Goal: Check status: Check status

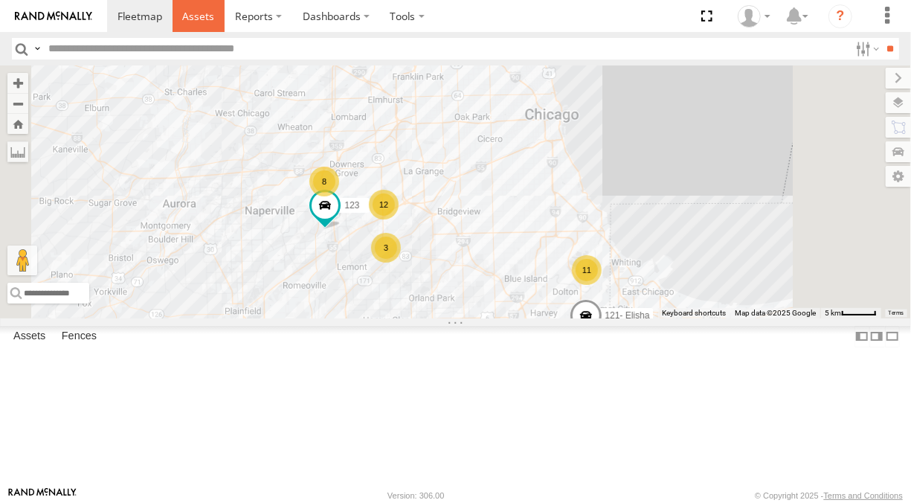
click at [202, 27] on link at bounding box center [199, 16] width 53 height 32
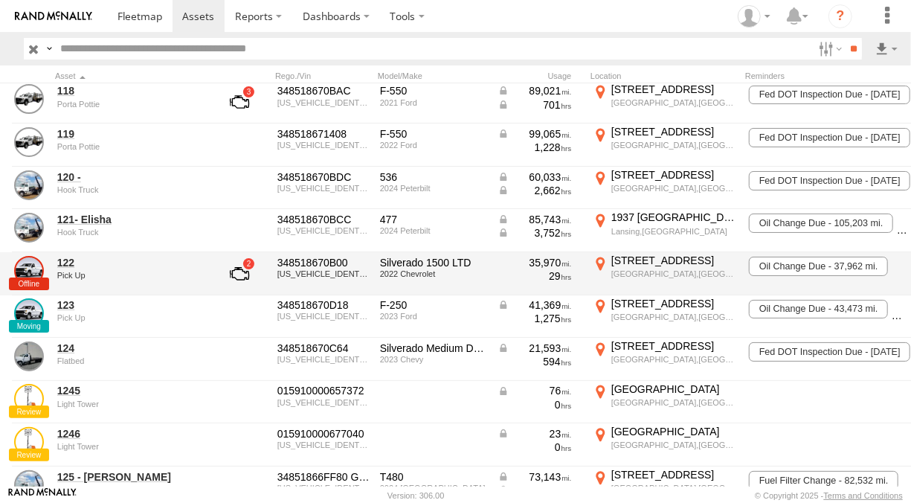
scroll to position [298, 0]
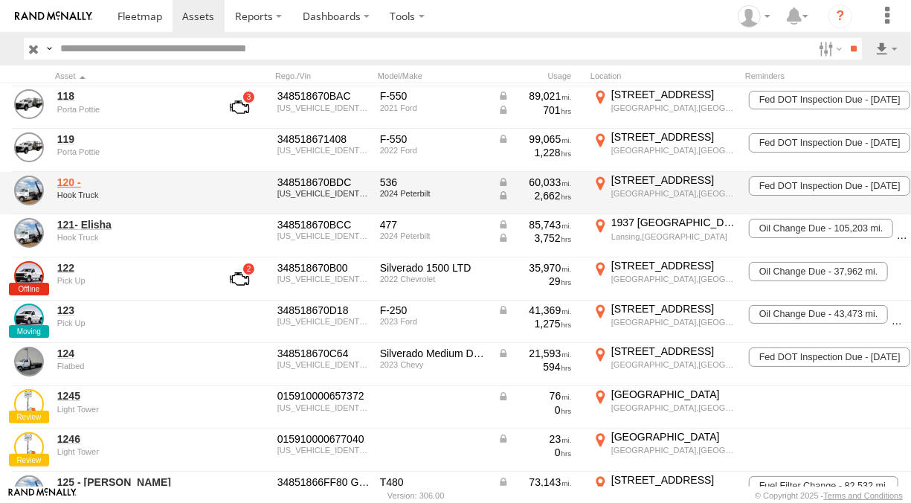
click at [75, 181] on link "120 -" at bounding box center [129, 182] width 144 height 13
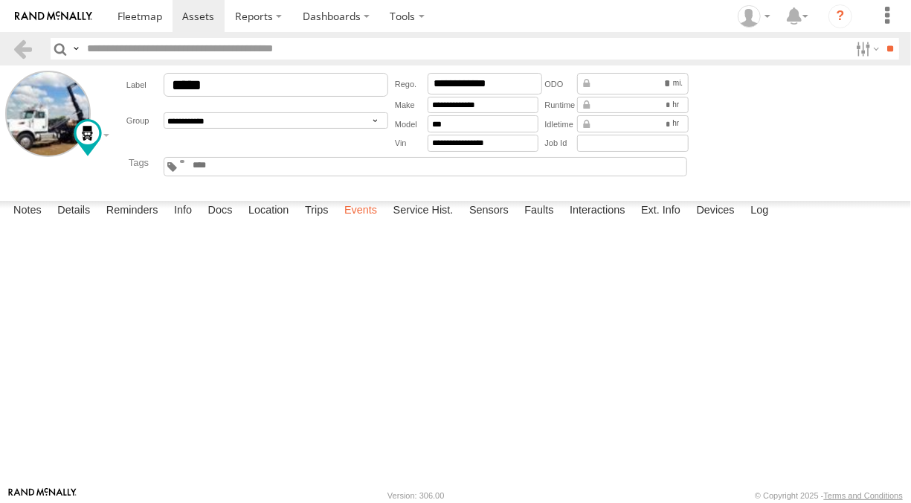
click at [350, 222] on label "Events" at bounding box center [361, 211] width 48 height 21
click at [0, 0] on label "Location Update" at bounding box center [0, 0] width 0 height 0
click at [0, 0] on div "Event Parameters/Sensors" at bounding box center [0, 0] width 0 height 0
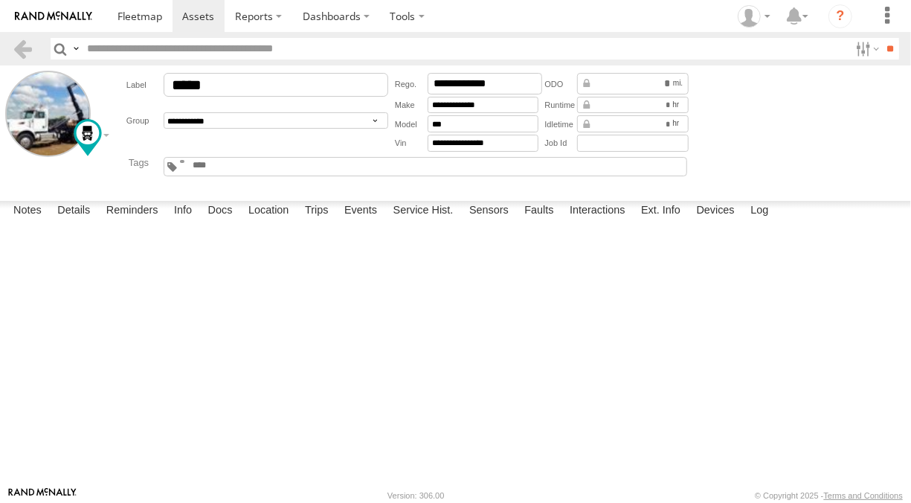
click at [0, 0] on label "×" at bounding box center [0, 0] width 0 height 0
click at [45, 222] on label "Notes" at bounding box center [27, 211] width 43 height 21
click at [97, 222] on label "Details" at bounding box center [74, 211] width 48 height 21
click at [478, 222] on label "Sensors" at bounding box center [489, 211] width 54 height 21
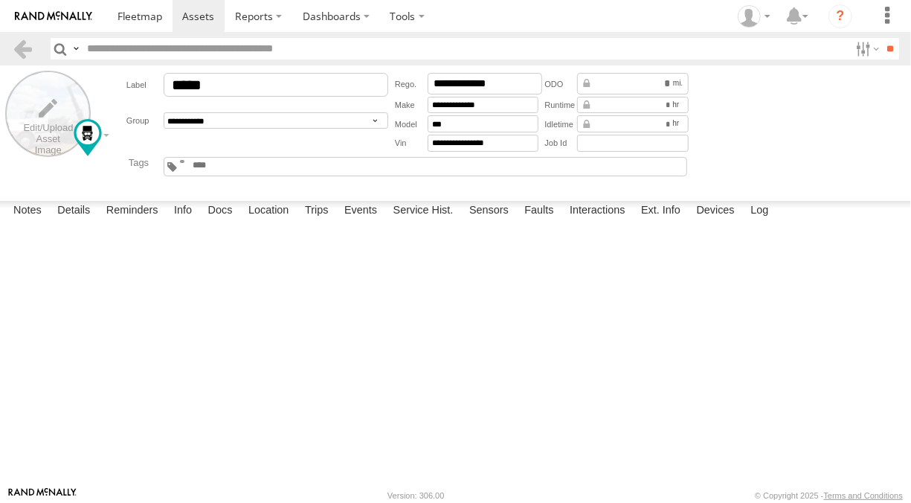
scroll to position [74, 0]
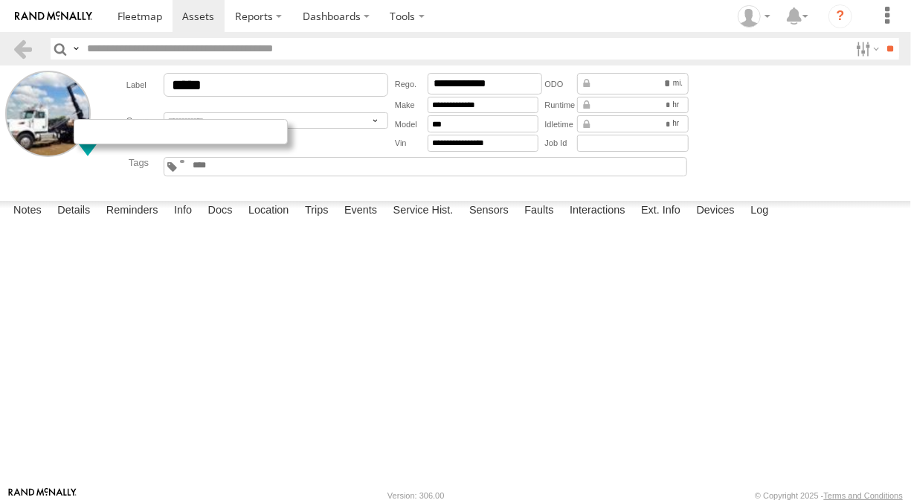
click at [108, 137] on div at bounding box center [181, 131] width 214 height 25
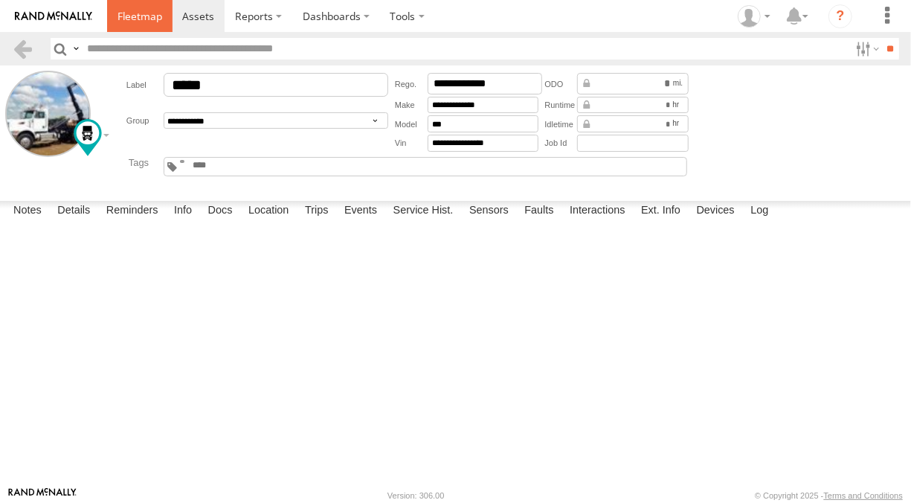
click at [147, 22] on span at bounding box center [140, 16] width 45 height 14
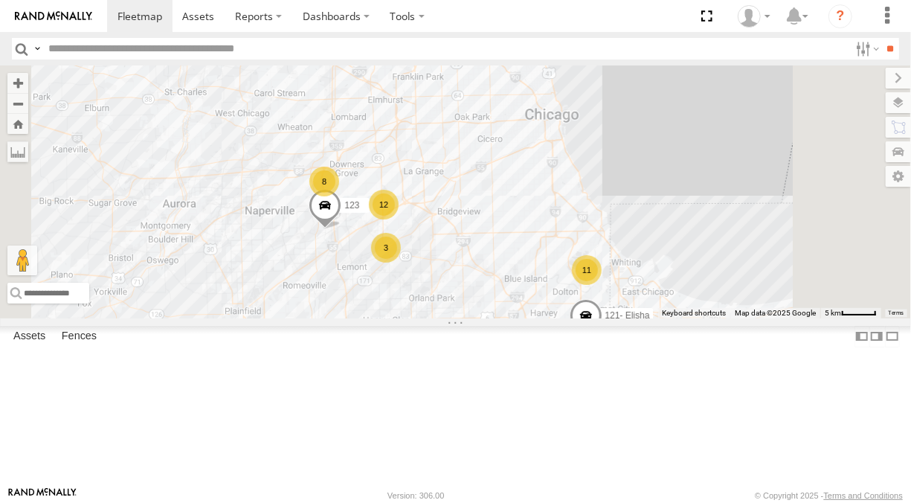
click at [0, 0] on span at bounding box center [0, 0] width 0 height 0
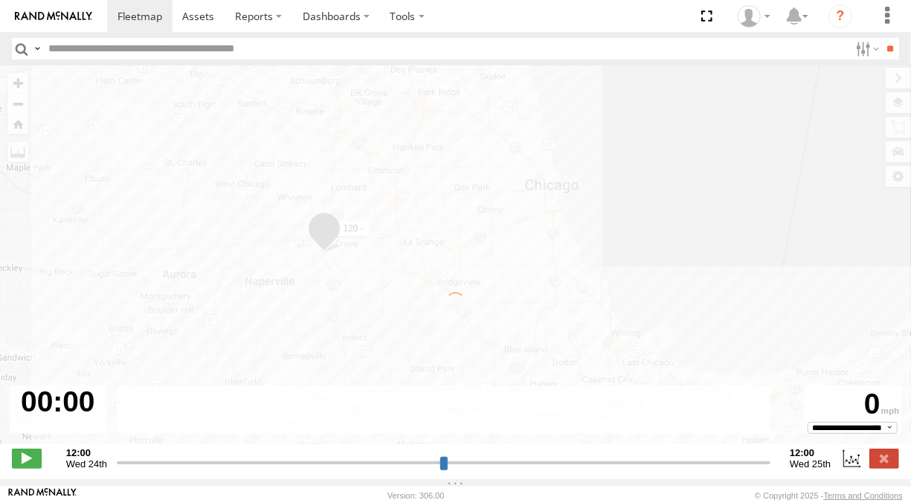
type input "**********"
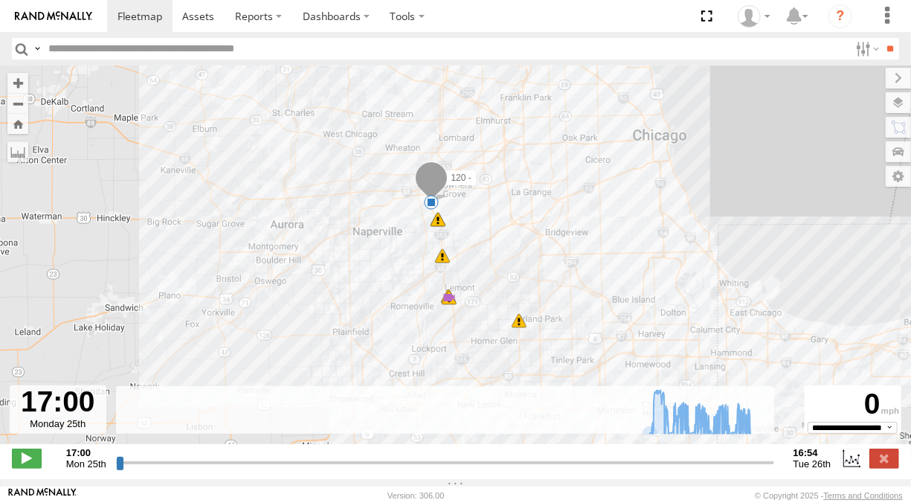
drag, startPoint x: 484, startPoint y: 254, endPoint x: 478, endPoint y: 285, distance: 31.8
click at [484, 307] on div "120 - 12:40 Tue 12:40 Tue 12:43 Tue 12:47 Tue 12:47 Tue 12:47 Tue 15:10 Tue 16:…" at bounding box center [455, 262] width 911 height 394
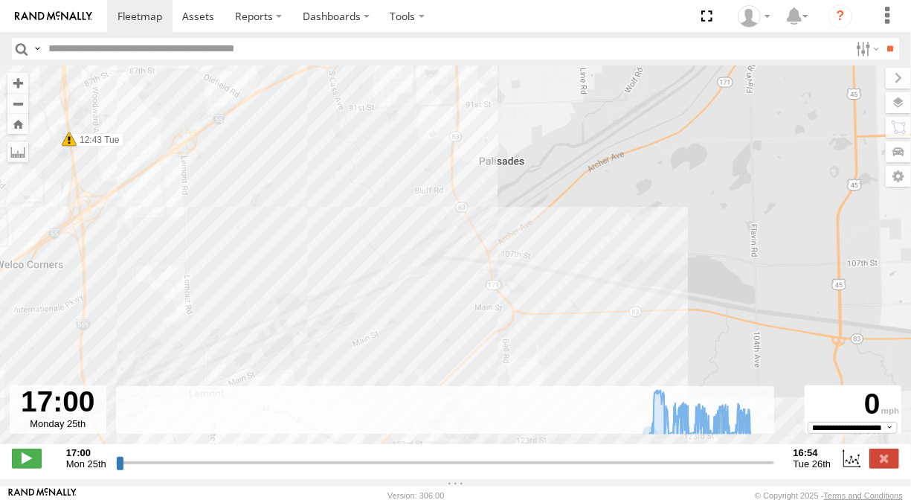
drag, startPoint x: 476, startPoint y: 163, endPoint x: 437, endPoint y: 97, distance: 77.1
click at [437, 97] on div "120 - 12:40 Tue 12:40 Tue 12:43 Tue 12:47 Tue 12:47 Tue 12:47 Tue 15:10 Tue 16:…" at bounding box center [455, 262] width 911 height 394
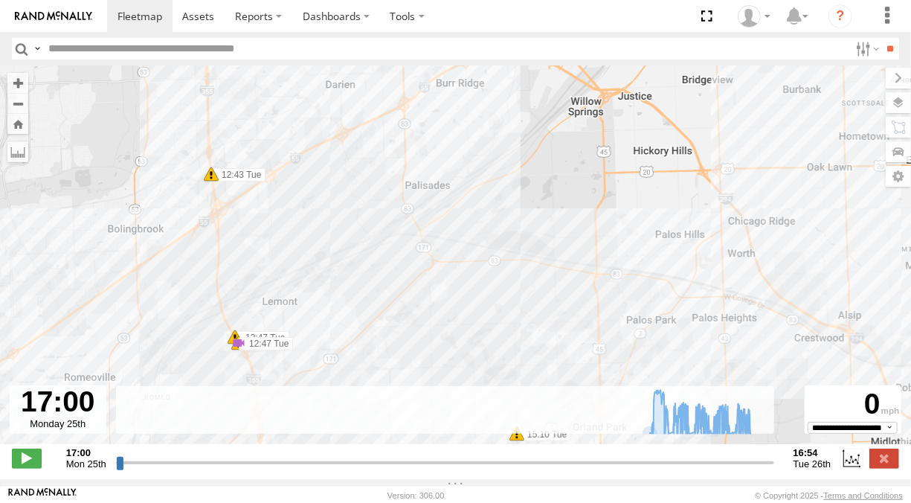
click at [212, 176] on span at bounding box center [211, 174] width 15 height 15
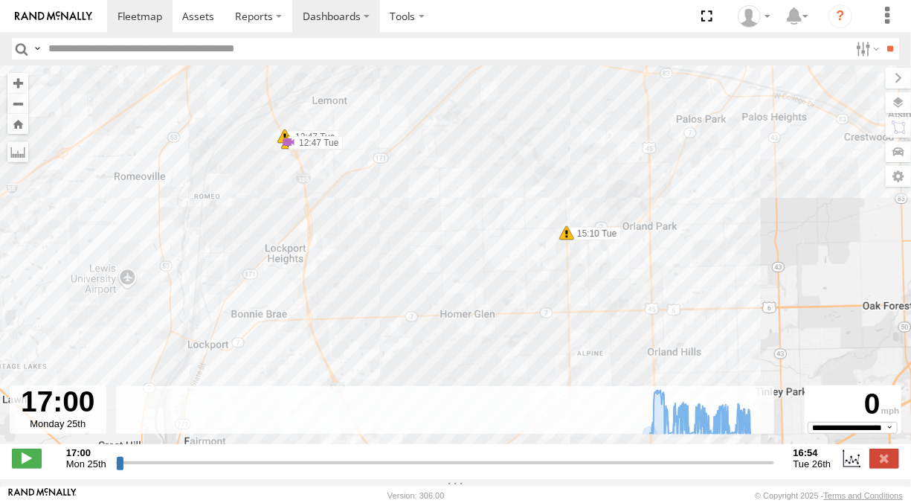
drag, startPoint x: 280, startPoint y: 253, endPoint x: 300, endPoint y: 27, distance: 227.1
click at [301, 27] on body at bounding box center [455, 251] width 911 height 503
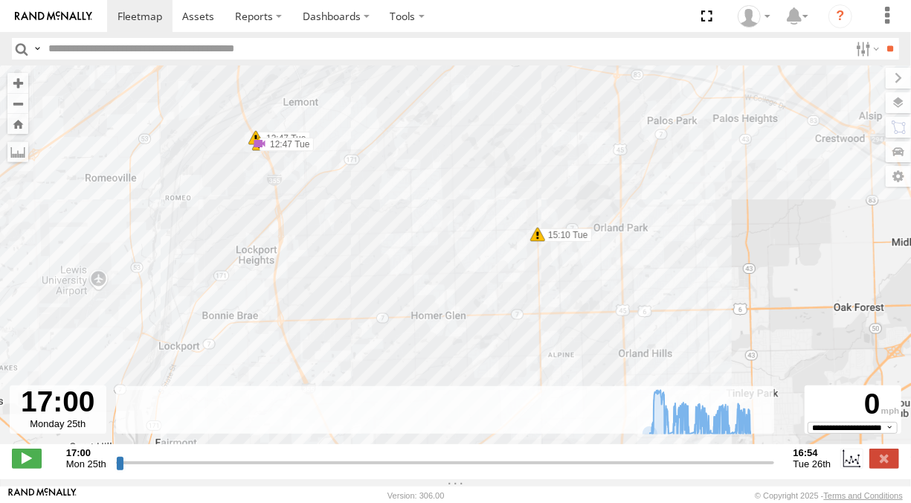
click at [536, 242] on span at bounding box center [537, 234] width 15 height 15
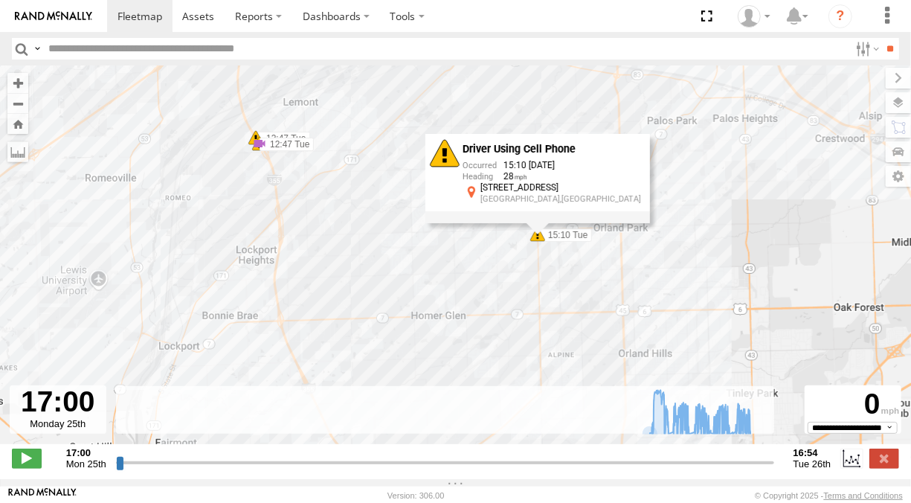
drag, startPoint x: 440, startPoint y: 271, endPoint x: 471, endPoint y: 268, distance: 31.4
click at [447, 269] on div "120 - 12:40 Tue 12:40 Tue 12:43 Tue 12:47 Tue 12:47 Tue 12:47 Tue 15:10 Tue 16:…" at bounding box center [455, 262] width 911 height 394
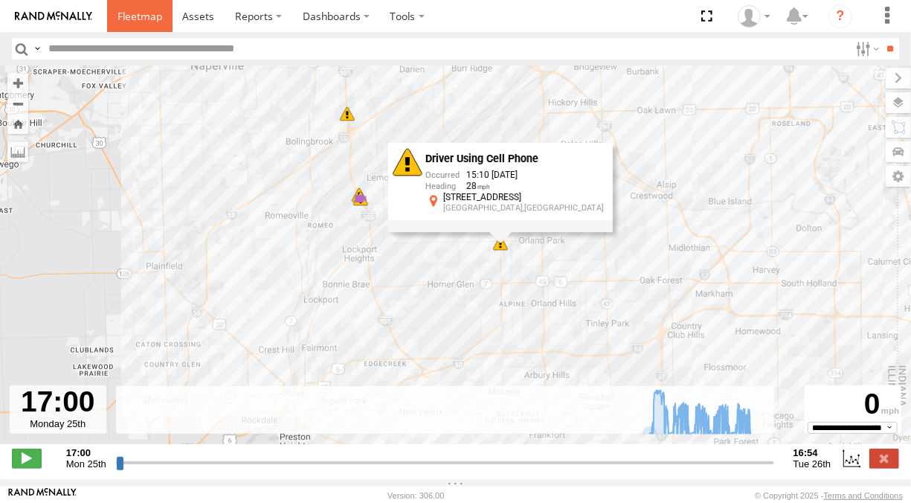
click at [156, 19] on span at bounding box center [140, 16] width 45 height 14
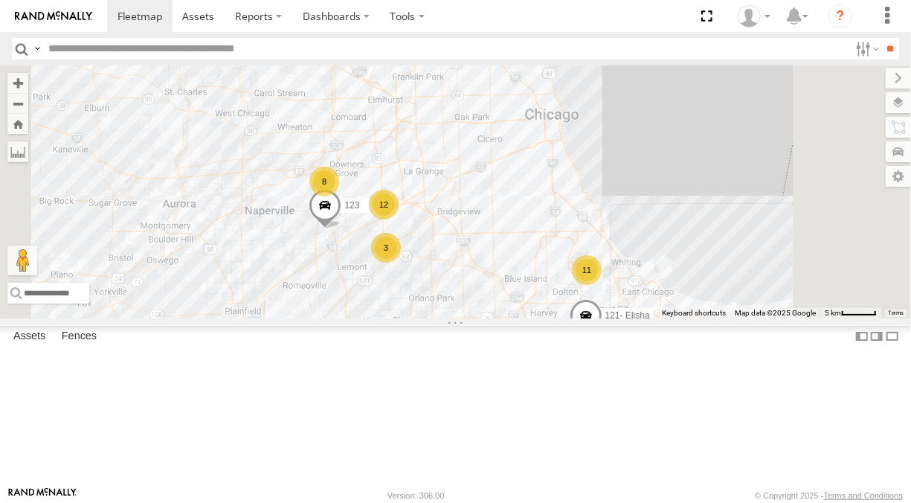
click at [0, 0] on link at bounding box center [0, 0] width 0 height 0
click at [0, 0] on span at bounding box center [0, 0] width 0 height 0
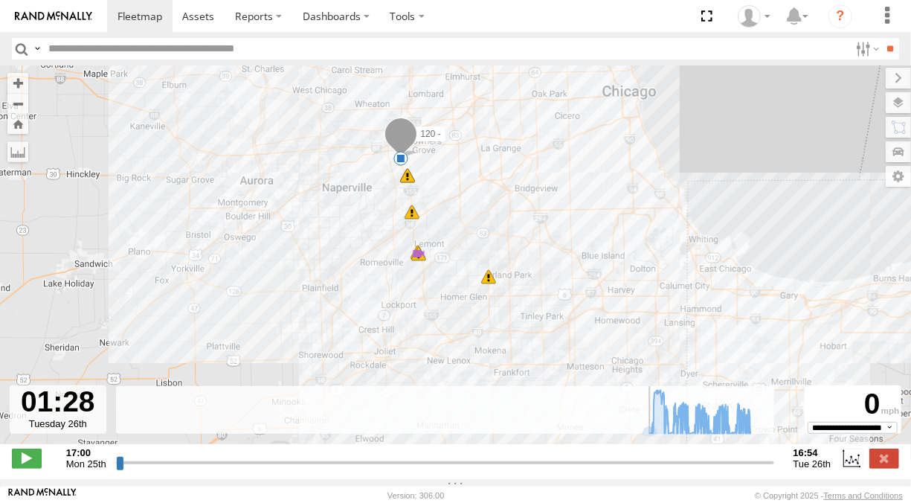
drag, startPoint x: 118, startPoint y: 468, endPoint x: 356, endPoint y: 467, distance: 238.1
click at [356, 468] on input "range" at bounding box center [445, 462] width 658 height 14
click at [19, 462] on span at bounding box center [27, 458] width 30 height 19
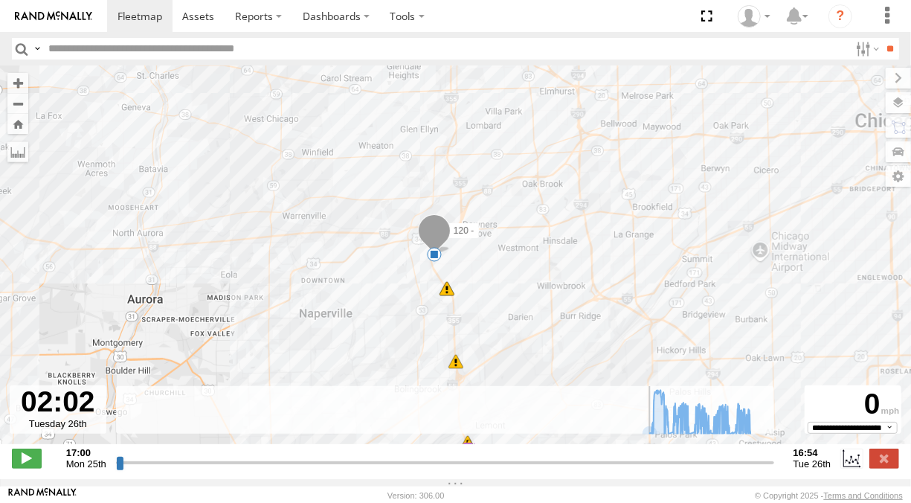
type input "**********"
drag, startPoint x: 21, startPoint y: 468, endPoint x: 62, endPoint y: 460, distance: 41.7
click at [22, 465] on span at bounding box center [27, 458] width 30 height 19
click at [873, 464] on label at bounding box center [885, 458] width 30 height 19
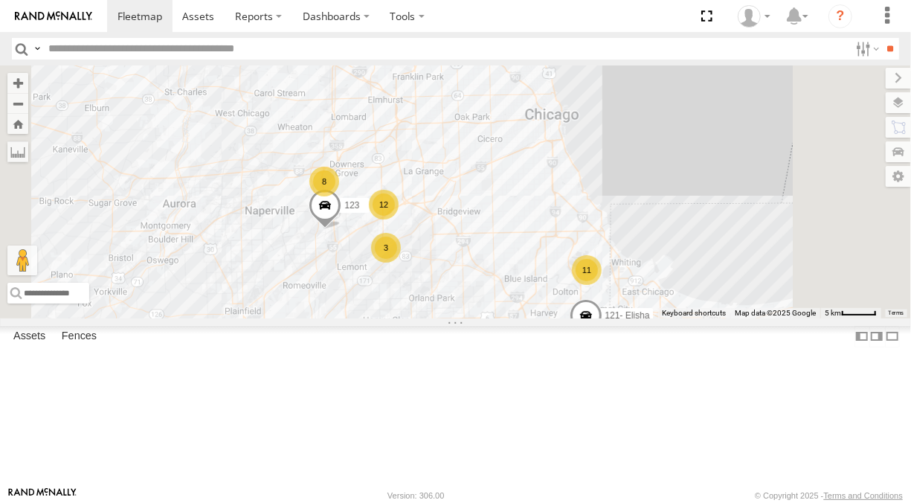
click at [0, 0] on link at bounding box center [0, 0] width 0 height 0
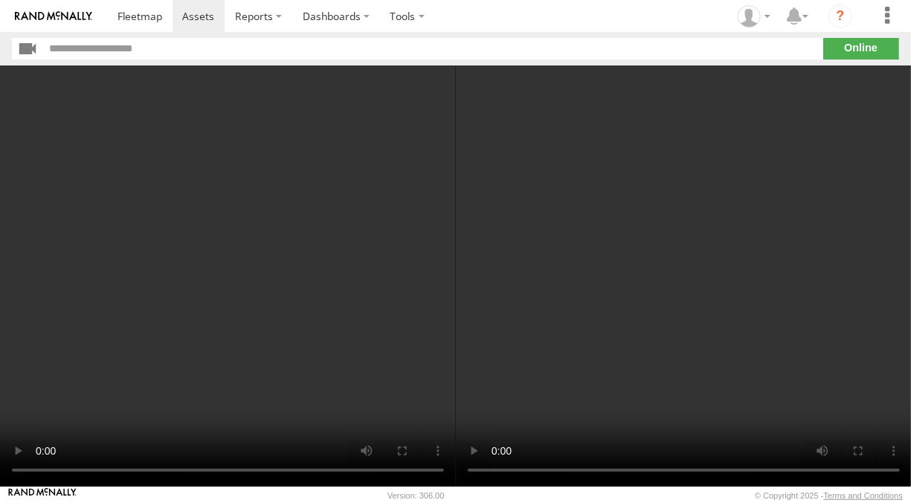
click at [542, 245] on video at bounding box center [684, 275] width 456 height 421
click at [253, 271] on video at bounding box center [228, 275] width 456 height 421
drag, startPoint x: 166, startPoint y: 426, endPoint x: 169, endPoint y: 419, distance: 8.0
click at [167, 423] on video at bounding box center [228, 275] width 456 height 421
click at [126, 442] on video at bounding box center [228, 275] width 456 height 421
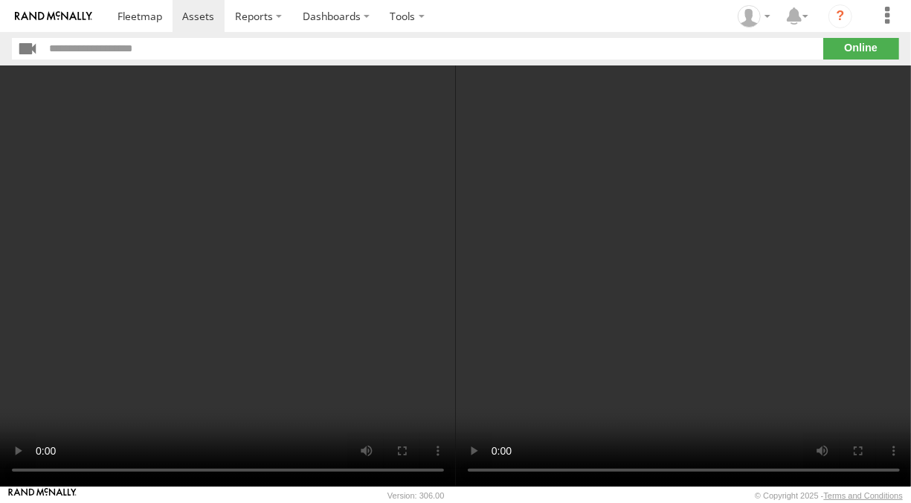
click at [386, 335] on video at bounding box center [228, 275] width 456 height 421
click at [703, 402] on video at bounding box center [684, 275] width 456 height 421
click at [30, 49] on input "button" at bounding box center [28, 49] width 32 height 22
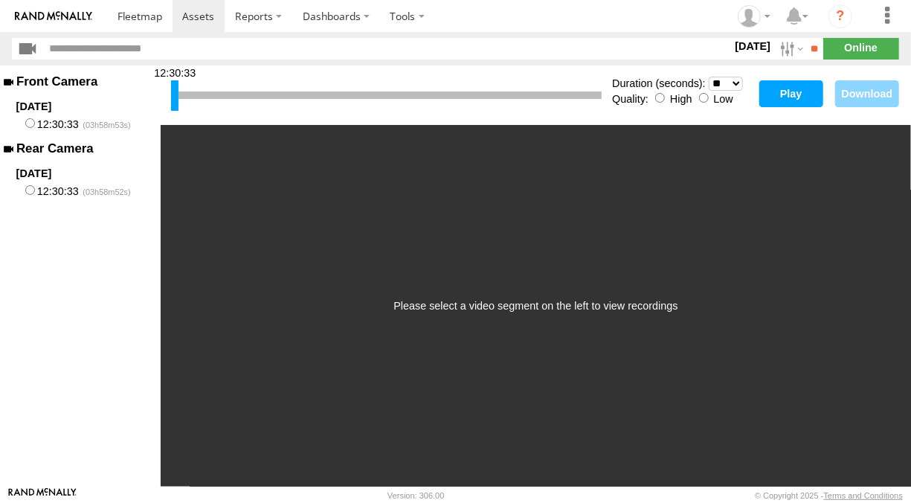
click at [783, 99] on button "Play" at bounding box center [792, 93] width 64 height 27
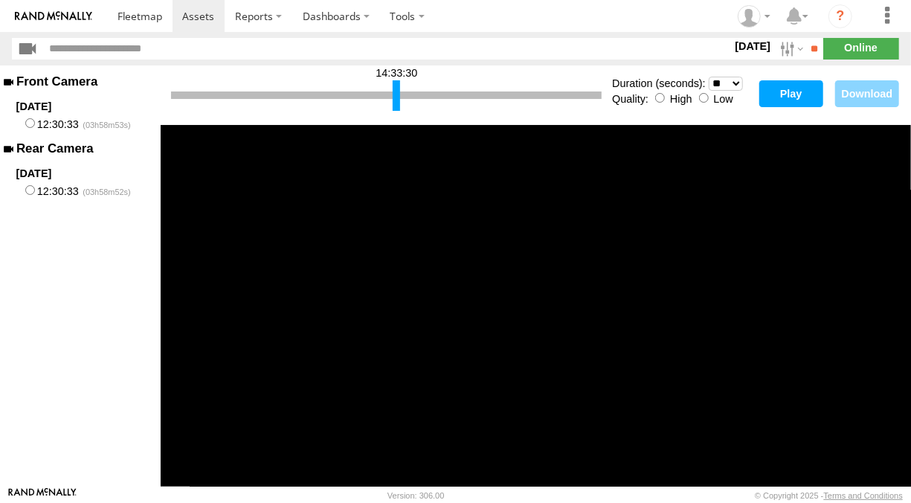
drag, startPoint x: 174, startPoint y: 92, endPoint x: 396, endPoint y: 115, distance: 222.8
click at [396, 115] on div "14:33:30 Duration (seconds): * ** ** ** ** ** ** *** *** *** *** Quality: High …" at bounding box center [536, 95] width 751 height 60
click at [785, 100] on button "Play" at bounding box center [792, 93] width 64 height 27
drag, startPoint x: 395, startPoint y: 95, endPoint x: 487, endPoint y: 107, distance: 93.0
click at [487, 107] on div at bounding box center [488, 95] width 7 height 31
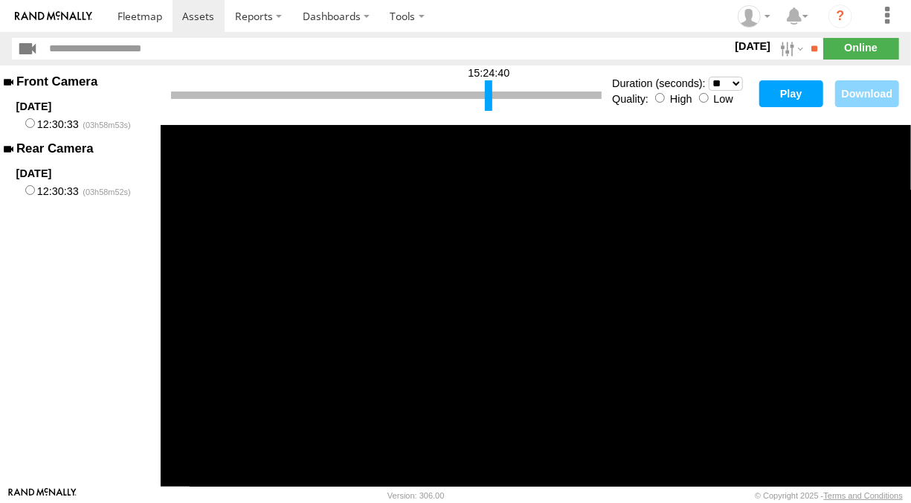
click at [806, 91] on button "Play" at bounding box center [792, 93] width 64 height 27
drag, startPoint x: 489, startPoint y: 94, endPoint x: 472, endPoint y: 93, distance: 16.4
click at [473, 94] on div at bounding box center [473, 95] width 7 height 31
click at [767, 95] on button "Play" at bounding box center [792, 93] width 64 height 27
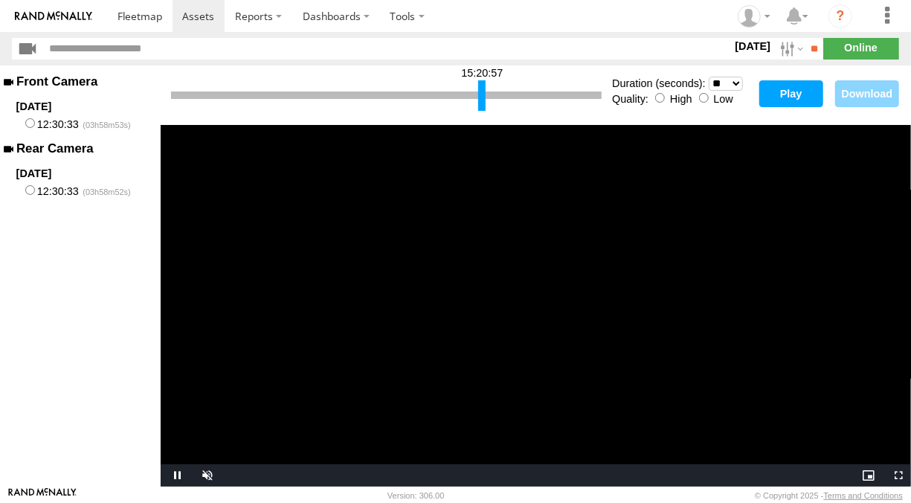
drag, startPoint x: 474, startPoint y: 86, endPoint x: 483, endPoint y: 89, distance: 9.4
click at [483, 89] on div at bounding box center [481, 95] width 7 height 31
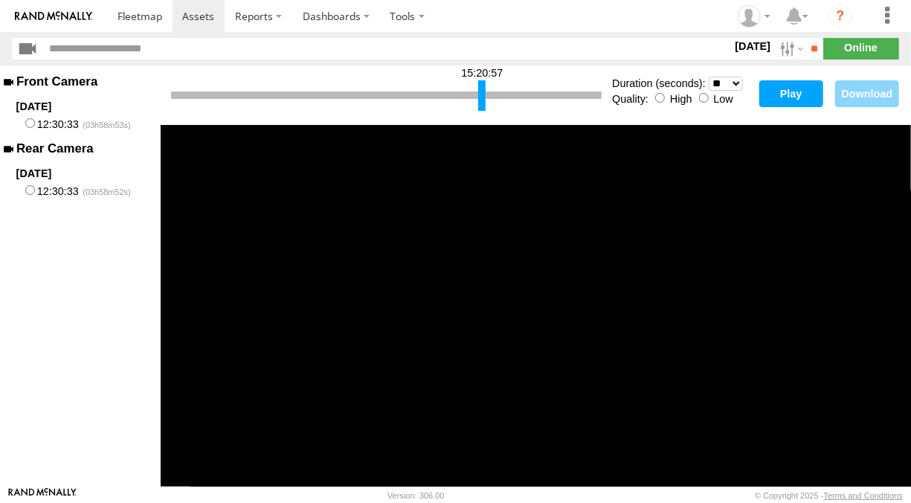
click at [775, 99] on button "Play" at bounding box center [792, 93] width 64 height 27
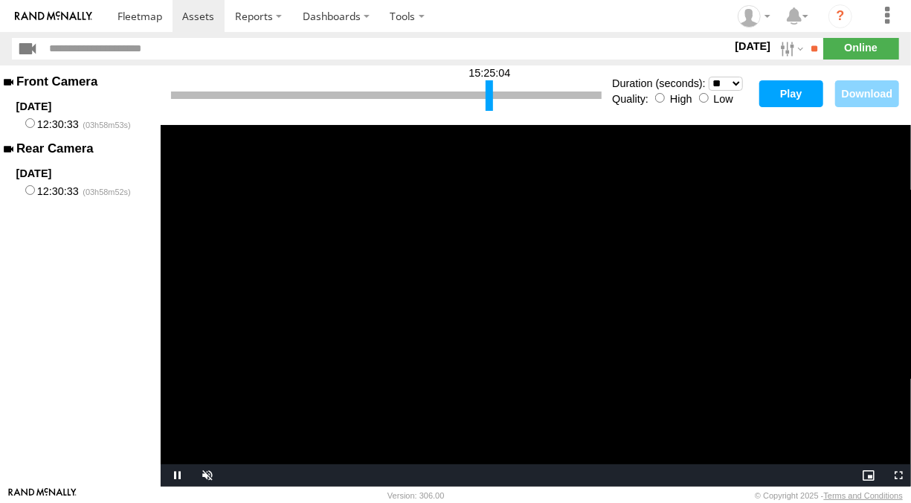
drag, startPoint x: 481, startPoint y: 94, endPoint x: 489, endPoint y: 94, distance: 7.5
click at [489, 94] on div at bounding box center [489, 95] width 7 height 31
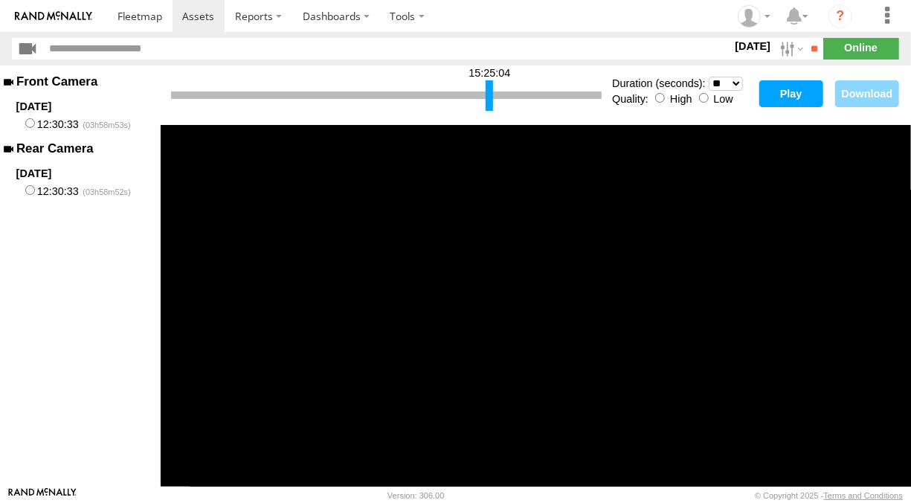
click at [772, 101] on button "Play" at bounding box center [792, 93] width 64 height 27
click at [486, 100] on div at bounding box center [486, 95] width 7 height 31
click at [770, 95] on button "Play" at bounding box center [792, 93] width 64 height 27
click at [484, 92] on div at bounding box center [484, 95] width 7 height 31
click at [778, 100] on button "Play" at bounding box center [792, 93] width 64 height 27
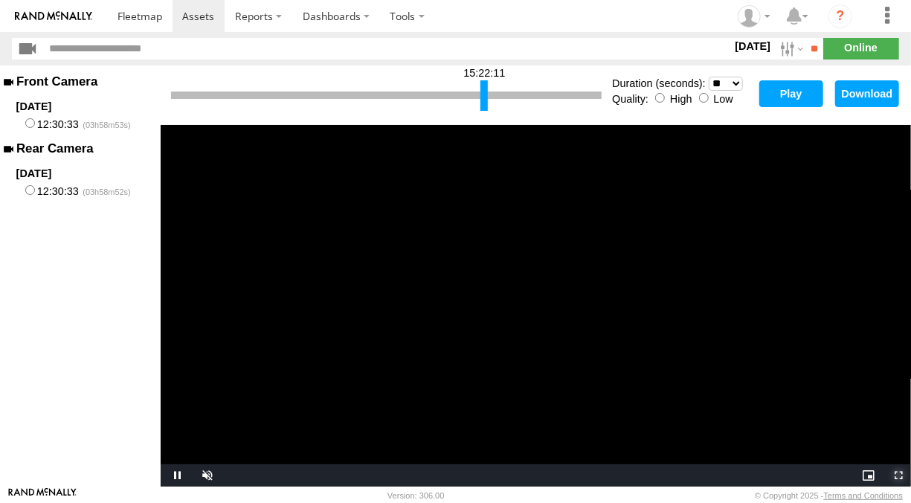
click at [894, 475] on span "Video Player" at bounding box center [897, 475] width 30 height 0
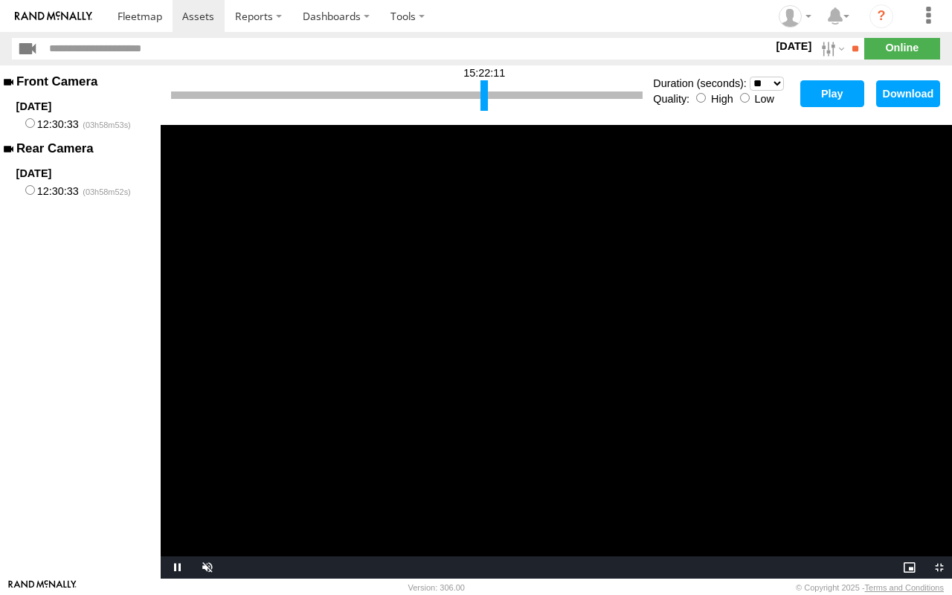
click at [437, 480] on video "Video Player" at bounding box center [557, 352] width 792 height 454
click at [461, 358] on video "Video Player" at bounding box center [557, 352] width 792 height 454
click at [435, 333] on video "Video Player" at bounding box center [557, 352] width 792 height 454
click at [911, 502] on span "Video Player" at bounding box center [938, 568] width 30 height 0
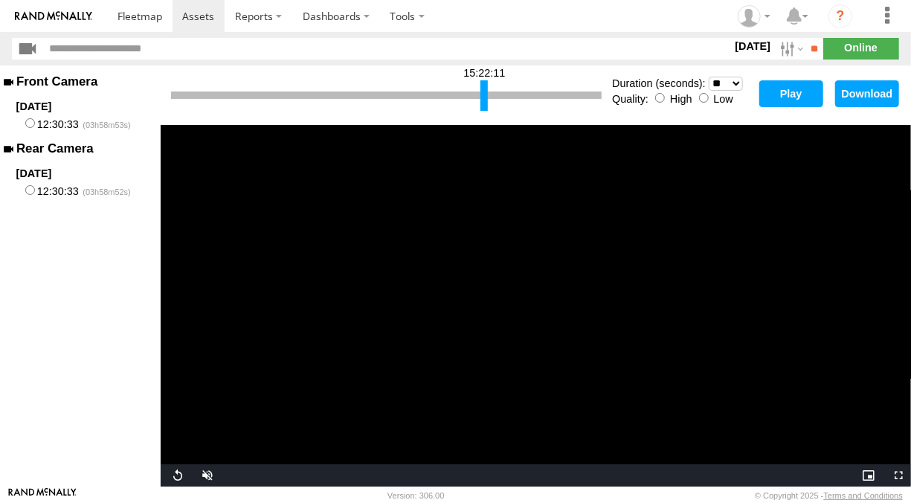
click at [569, 346] on video "Video Player" at bounding box center [536, 306] width 751 height 362
click at [784, 102] on button "Play" at bounding box center [792, 93] width 64 height 27
click at [729, 86] on select "* ** ** ** ** ** ** *** *** *** ***" at bounding box center [726, 84] width 34 height 14
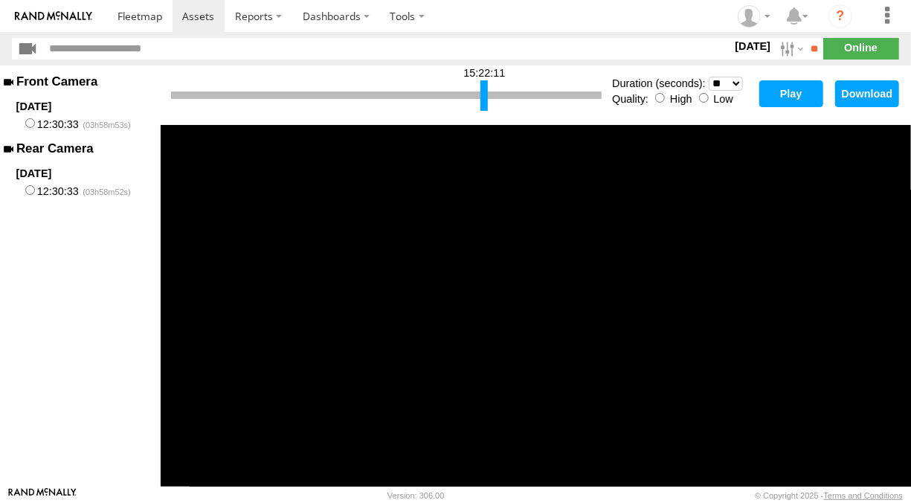
click at [709, 77] on select "* ** ** ** ** ** ** *** *** *** ***" at bounding box center [726, 84] width 34 height 14
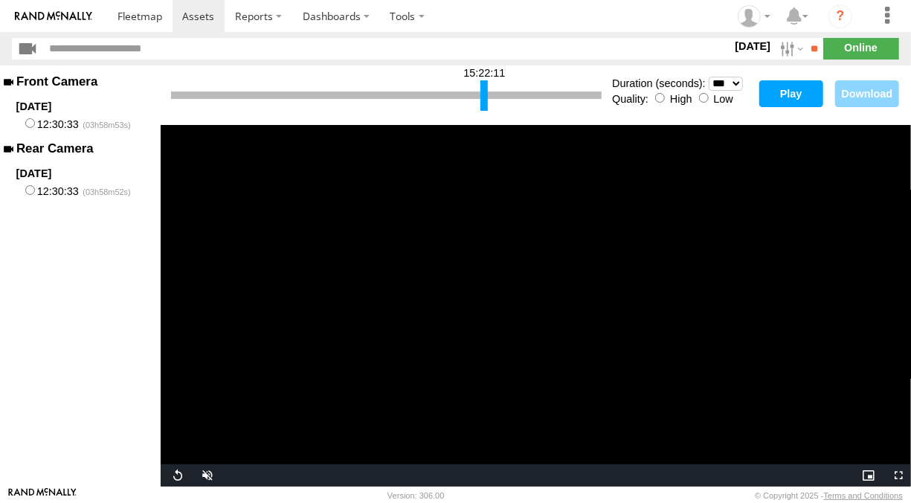
click at [810, 90] on button "Play" at bounding box center [792, 93] width 64 height 27
click at [486, 91] on div at bounding box center [485, 95] width 7 height 31
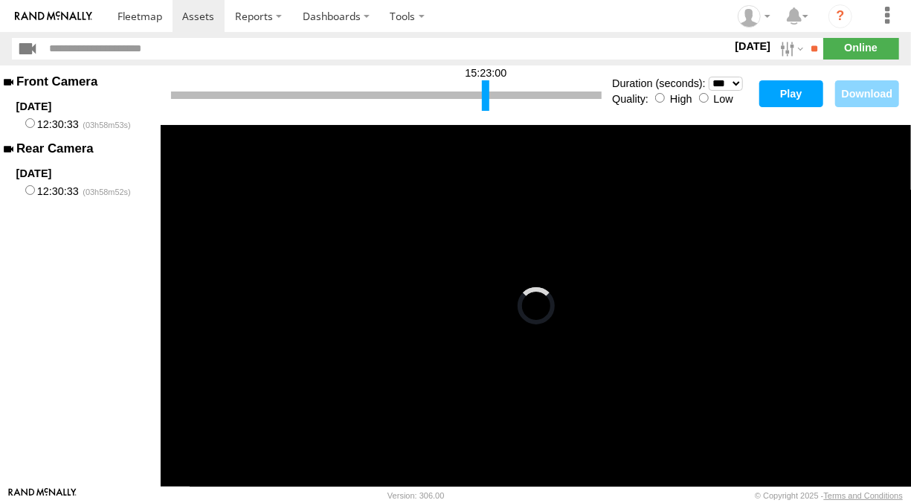
click at [780, 93] on button "Play" at bounding box center [792, 93] width 64 height 27
click at [727, 79] on select "* ** ** ** ** ** ** *** *** *** ***" at bounding box center [726, 84] width 34 height 14
click at [709, 77] on select "* ** ** ** ** ** ** *** *** *** ***" at bounding box center [726, 84] width 34 height 14
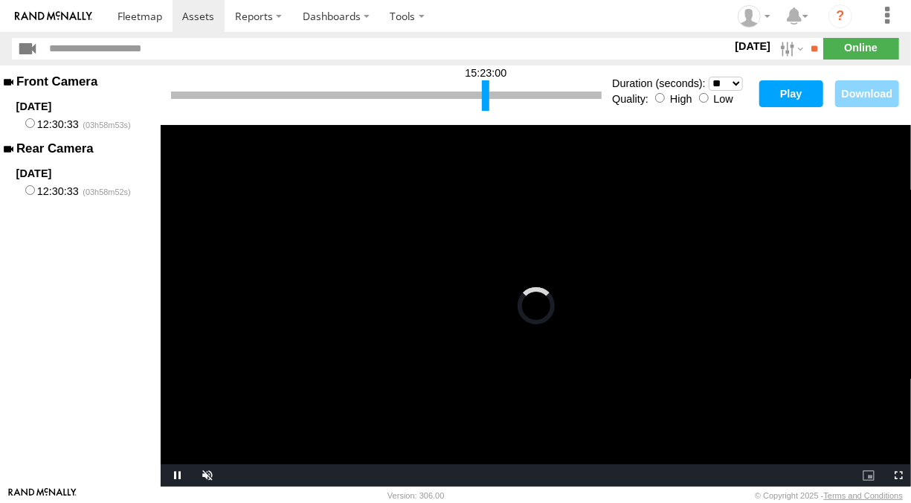
click at [808, 92] on button "Play" at bounding box center [792, 93] width 64 height 27
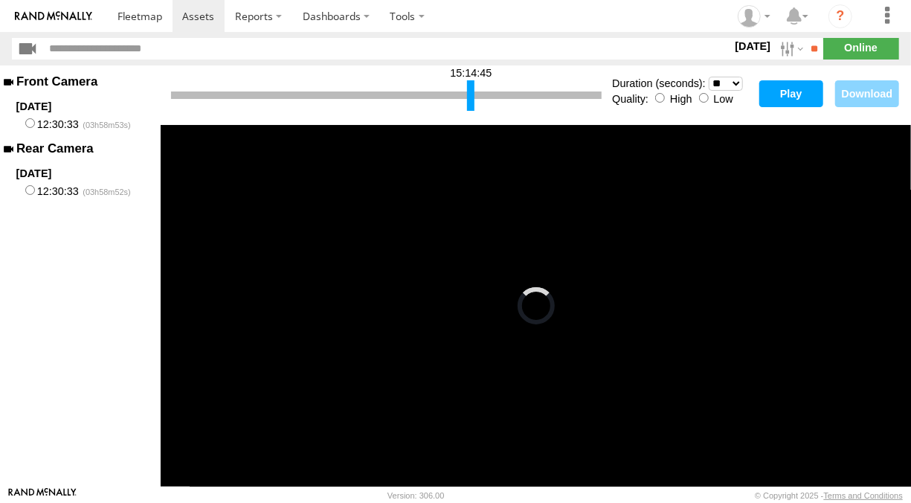
drag, startPoint x: 483, startPoint y: 88, endPoint x: 465, endPoint y: 92, distance: 18.2
click at [467, 92] on div at bounding box center [470, 95] width 7 height 31
click at [487, 88] on div at bounding box center [487, 95] width 7 height 31
click at [777, 95] on button "Play" at bounding box center [792, 93] width 64 height 27
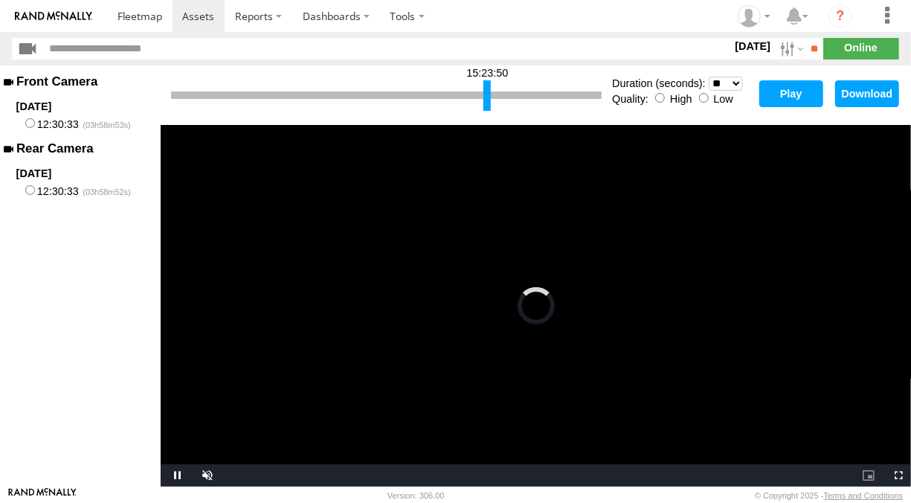
click at [734, 82] on select "* ** ** ** ** ** ** *** *** *** ***" at bounding box center [726, 84] width 34 height 14
select select "**"
click at [709, 77] on select "* ** ** ** ** ** ** *** *** *** ***" at bounding box center [726, 84] width 34 height 14
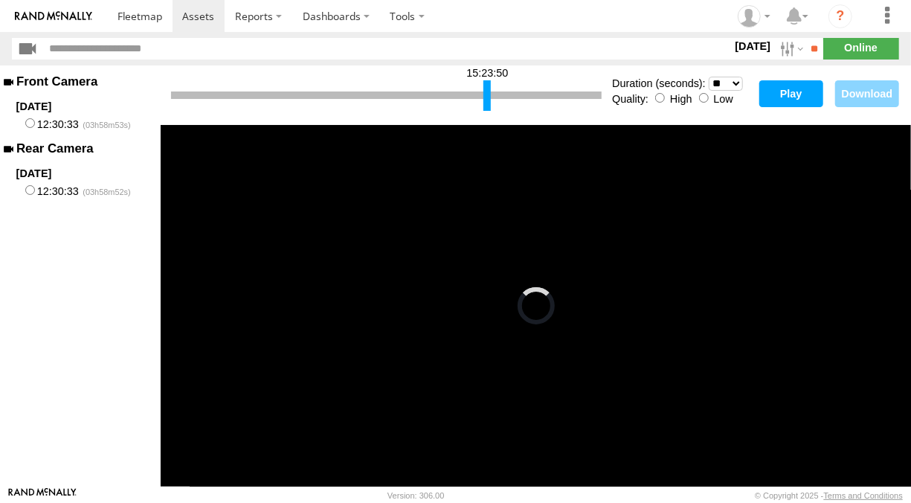
click at [770, 91] on button "Play" at bounding box center [792, 93] width 64 height 27
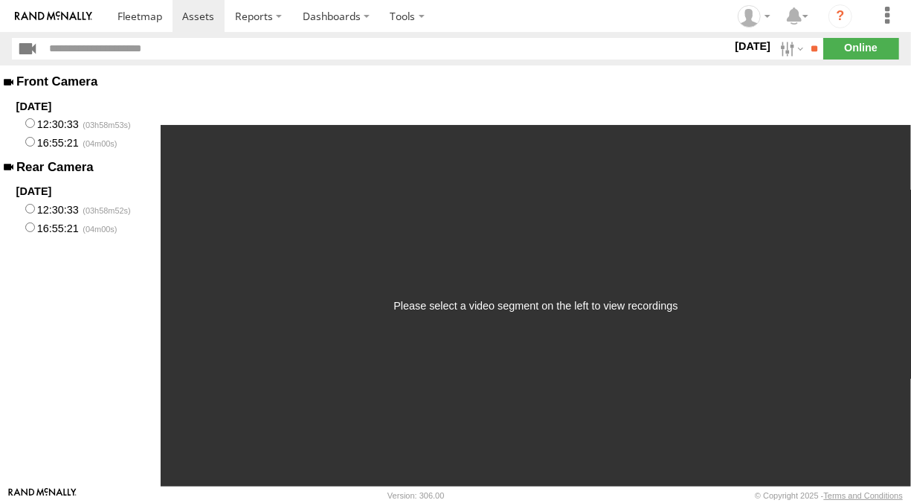
click at [519, 312] on div "Please select a video segment on the left to view recordings" at bounding box center [536, 306] width 284 height 12
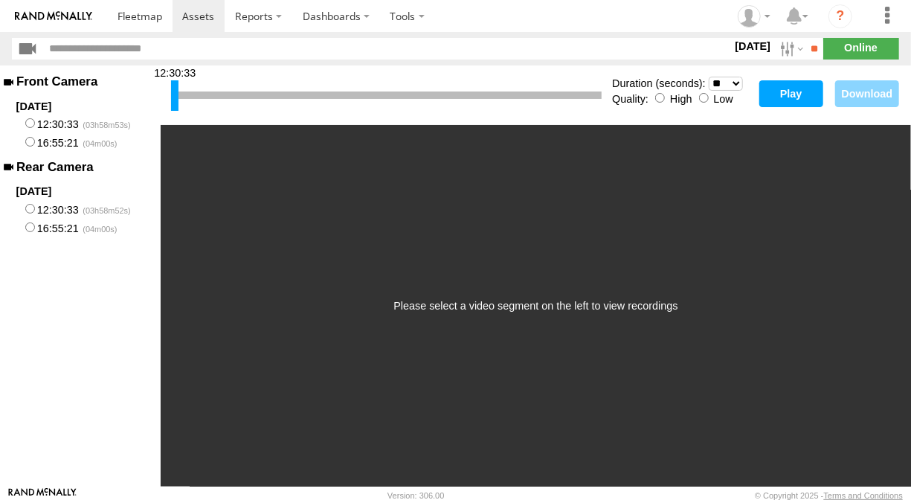
click at [478, 90] on div "12:30:33" at bounding box center [386, 96] width 431 height 38
drag, startPoint x: 173, startPoint y: 87, endPoint x: 484, endPoint y: 106, distance: 310.8
click at [484, 106] on div at bounding box center [484, 95] width 7 height 31
click at [788, 96] on button "Play" at bounding box center [792, 93] width 64 height 27
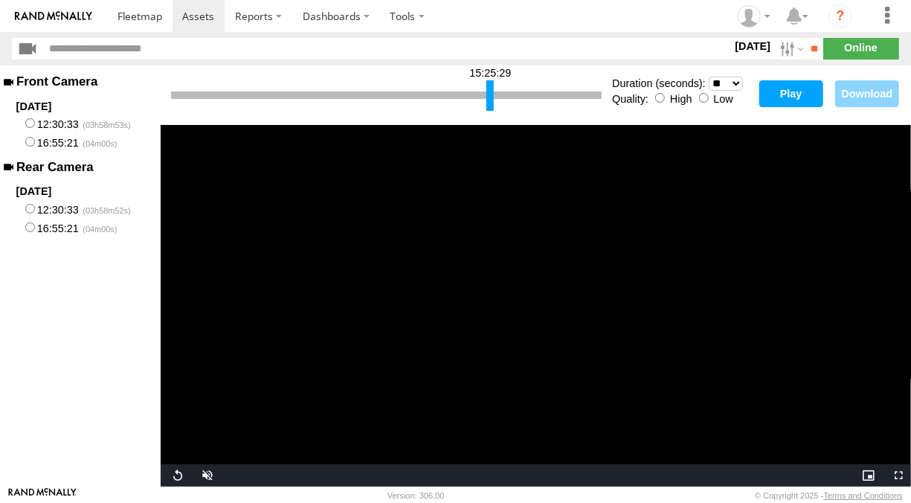
click at [492, 92] on div at bounding box center [490, 95] width 7 height 31
click at [769, 94] on button "Play" at bounding box center [792, 93] width 64 height 27
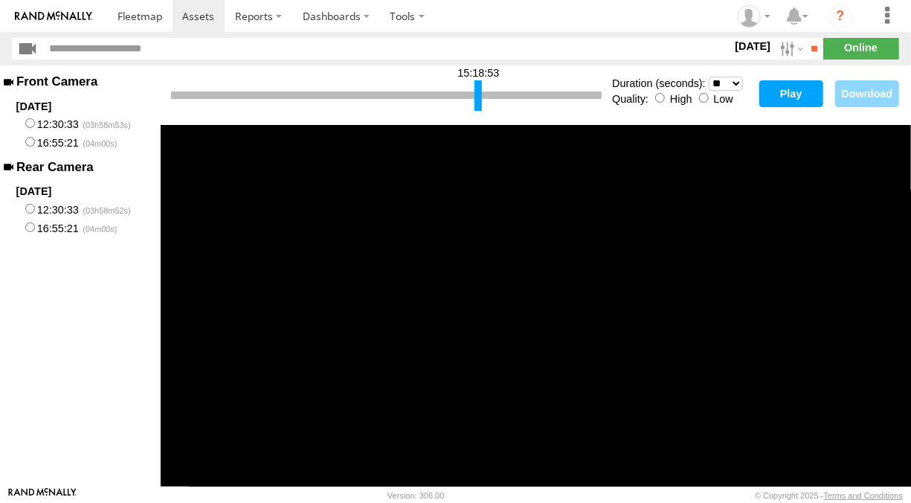
drag, startPoint x: 492, startPoint y: 97, endPoint x: 480, endPoint y: 97, distance: 11.9
click at [480, 97] on div at bounding box center [478, 95] width 7 height 31
drag, startPoint x: 481, startPoint y: 94, endPoint x: 491, endPoint y: 100, distance: 11.0
click at [491, 100] on div at bounding box center [487, 95] width 7 height 31
click at [491, 97] on div at bounding box center [487, 95] width 7 height 31
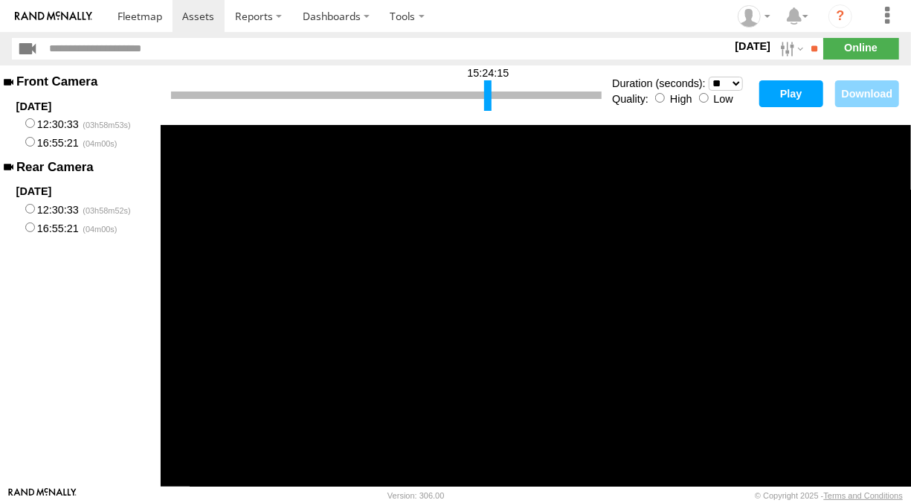
click at [794, 93] on button "Play" at bounding box center [792, 93] width 64 height 27
click at [482, 94] on div at bounding box center [485, 95] width 7 height 31
click at [772, 97] on button "Play" at bounding box center [792, 93] width 64 height 27
click at [727, 84] on select "* ** ** ** ** ** ** *** *** *** ***" at bounding box center [726, 84] width 34 height 14
select select "**"
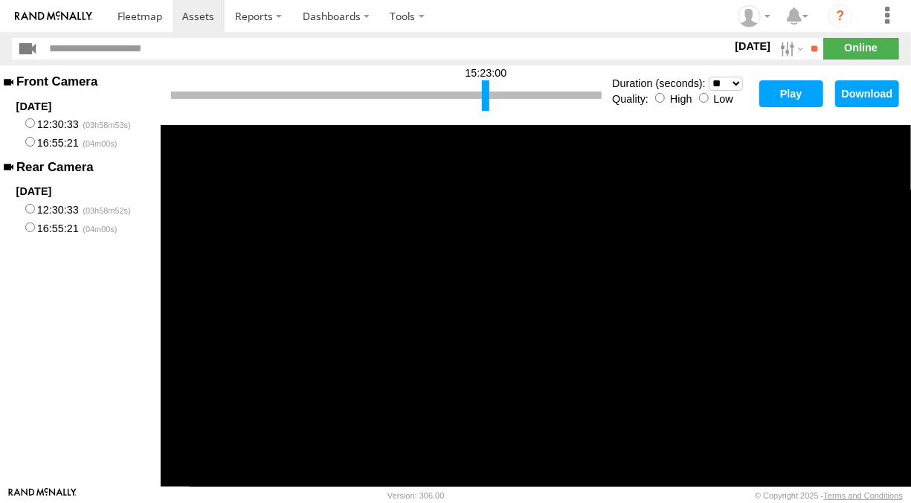
click at [709, 77] on select "* ** ** ** ** ** ** *** *** *** ***" at bounding box center [726, 84] width 34 height 14
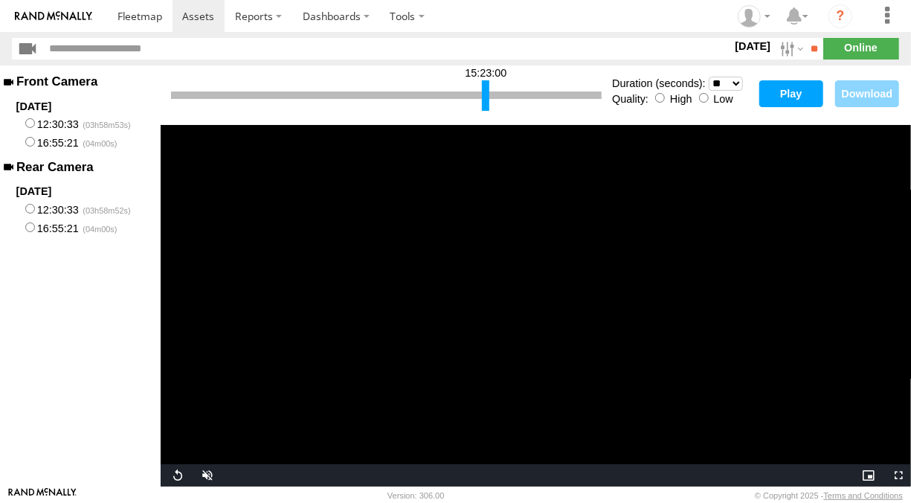
click at [780, 97] on button "Play" at bounding box center [792, 93] width 64 height 27
